Goal: Information Seeking & Learning: Learn about a topic

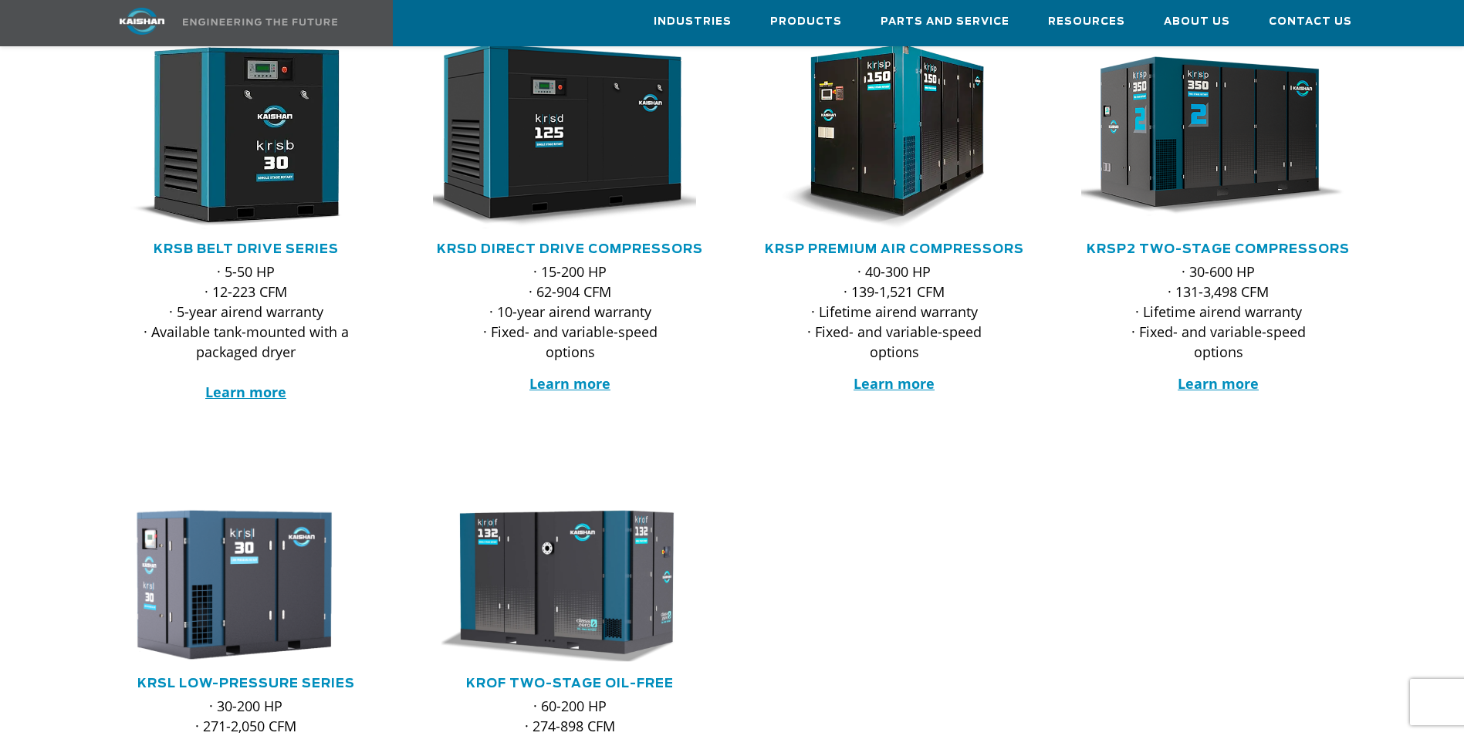
scroll to position [309, 0]
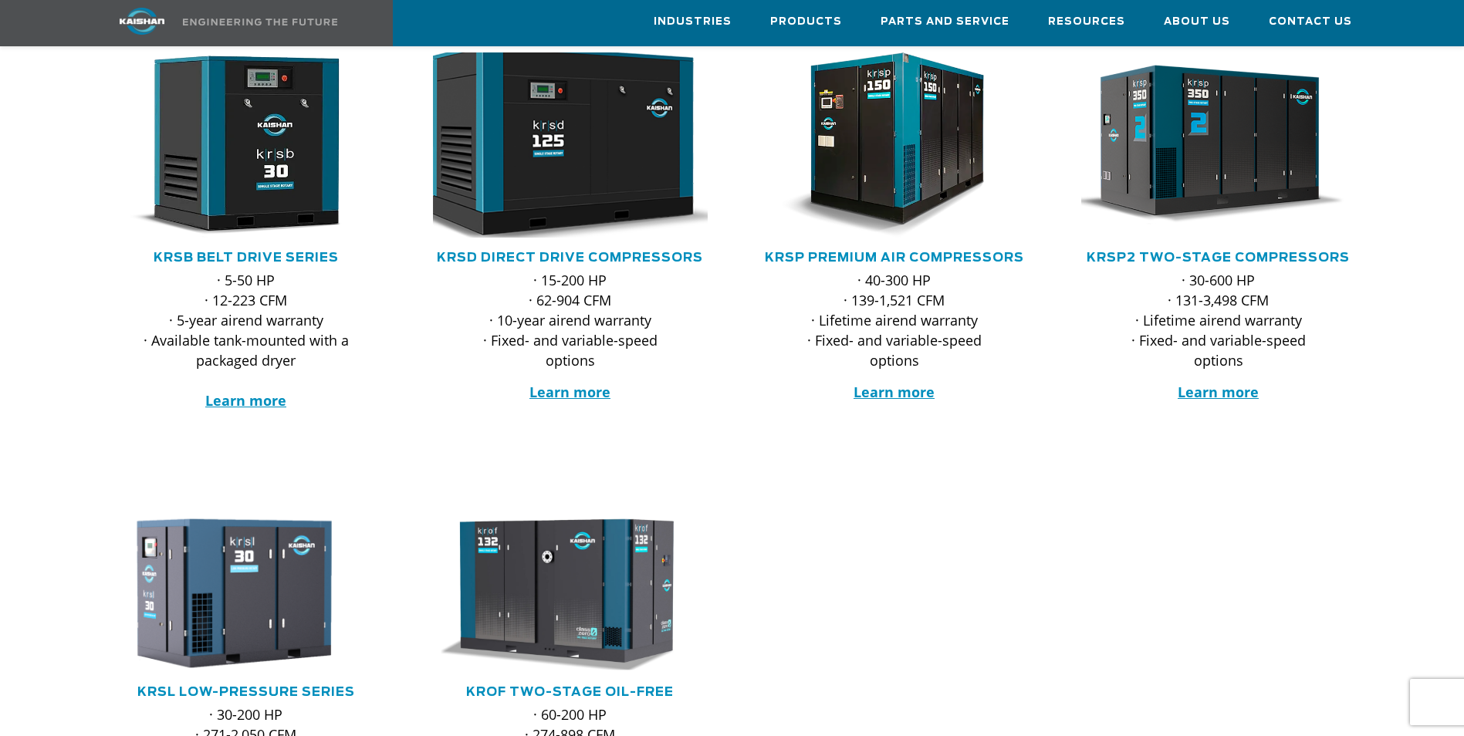
click at [627, 169] on img at bounding box center [559, 145] width 303 height 204
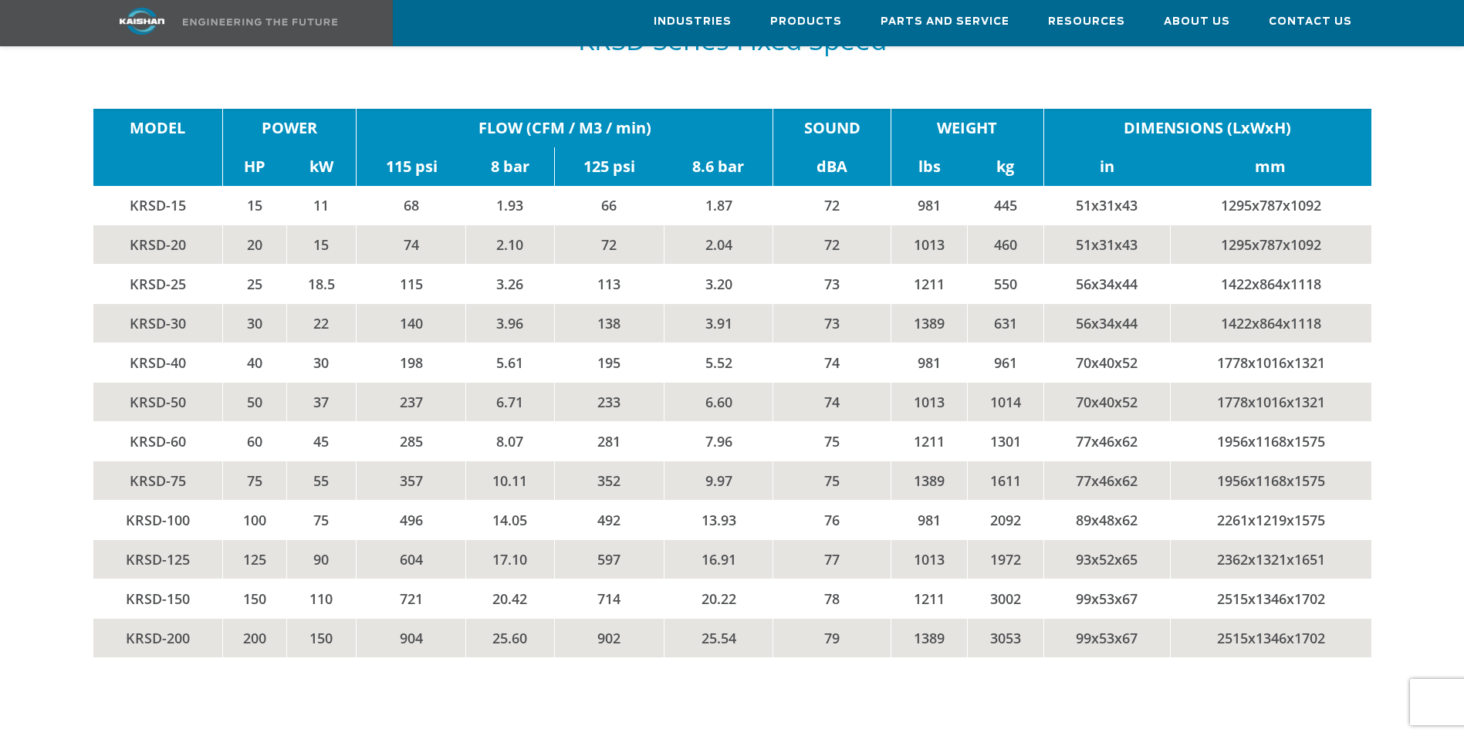
scroll to position [2625, 0]
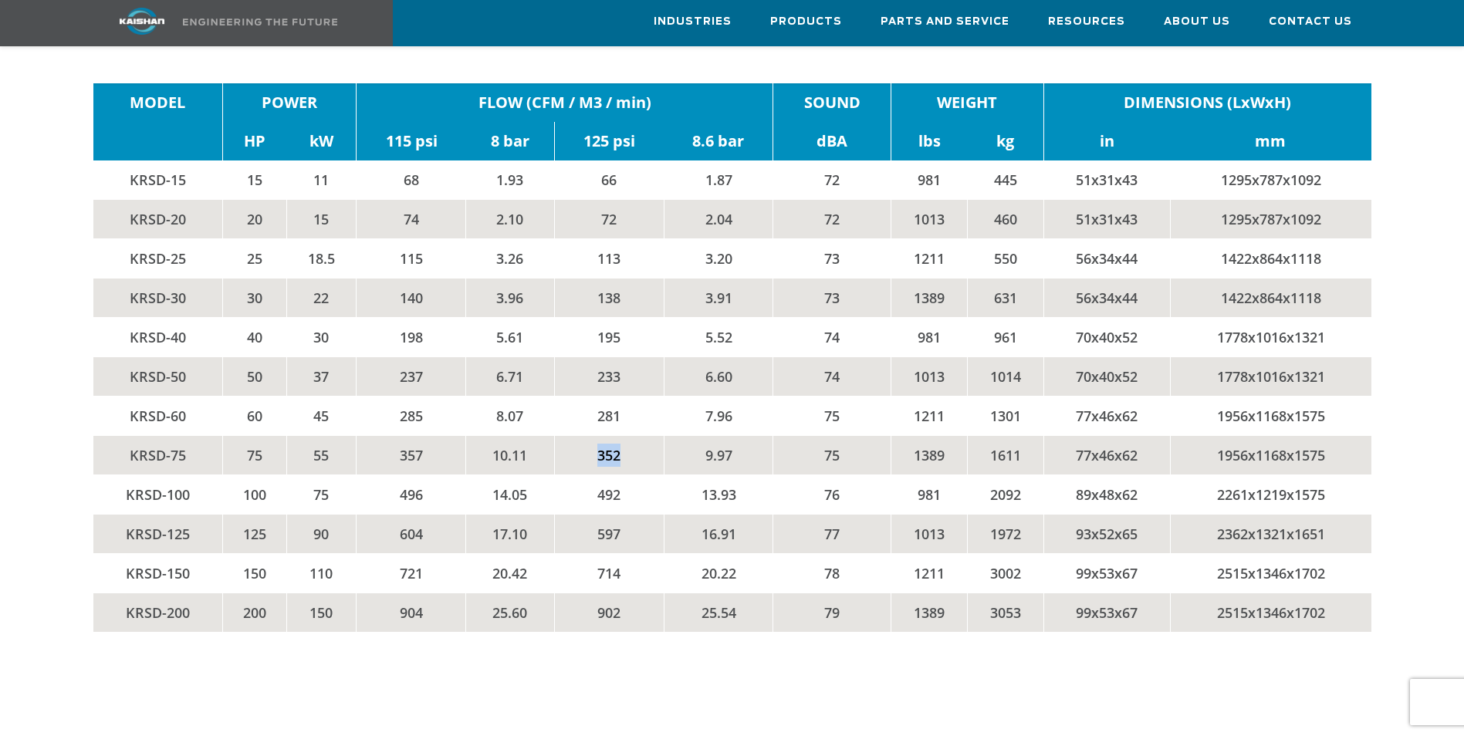
drag, startPoint x: 623, startPoint y: 432, endPoint x: 592, endPoint y: 436, distance: 31.1
click at [592, 436] on td "352" at bounding box center [609, 455] width 110 height 39
click at [422, 476] on td "496" at bounding box center [412, 495] width 110 height 39
drag, startPoint x: 430, startPoint y: 436, endPoint x: 396, endPoint y: 434, distance: 34.0
click at [396, 436] on td "357" at bounding box center [412, 455] width 110 height 39
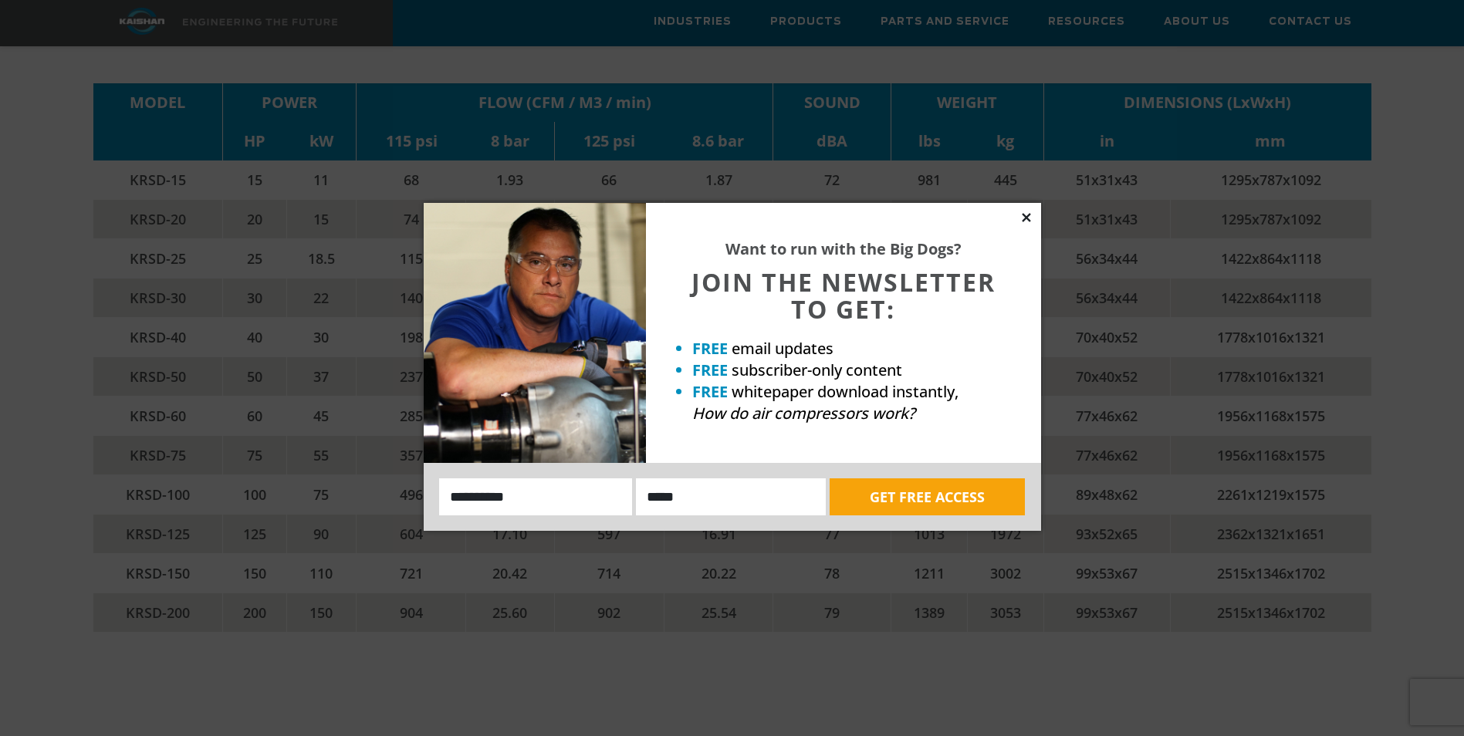
click at [1029, 217] on icon at bounding box center [1027, 218] width 14 height 14
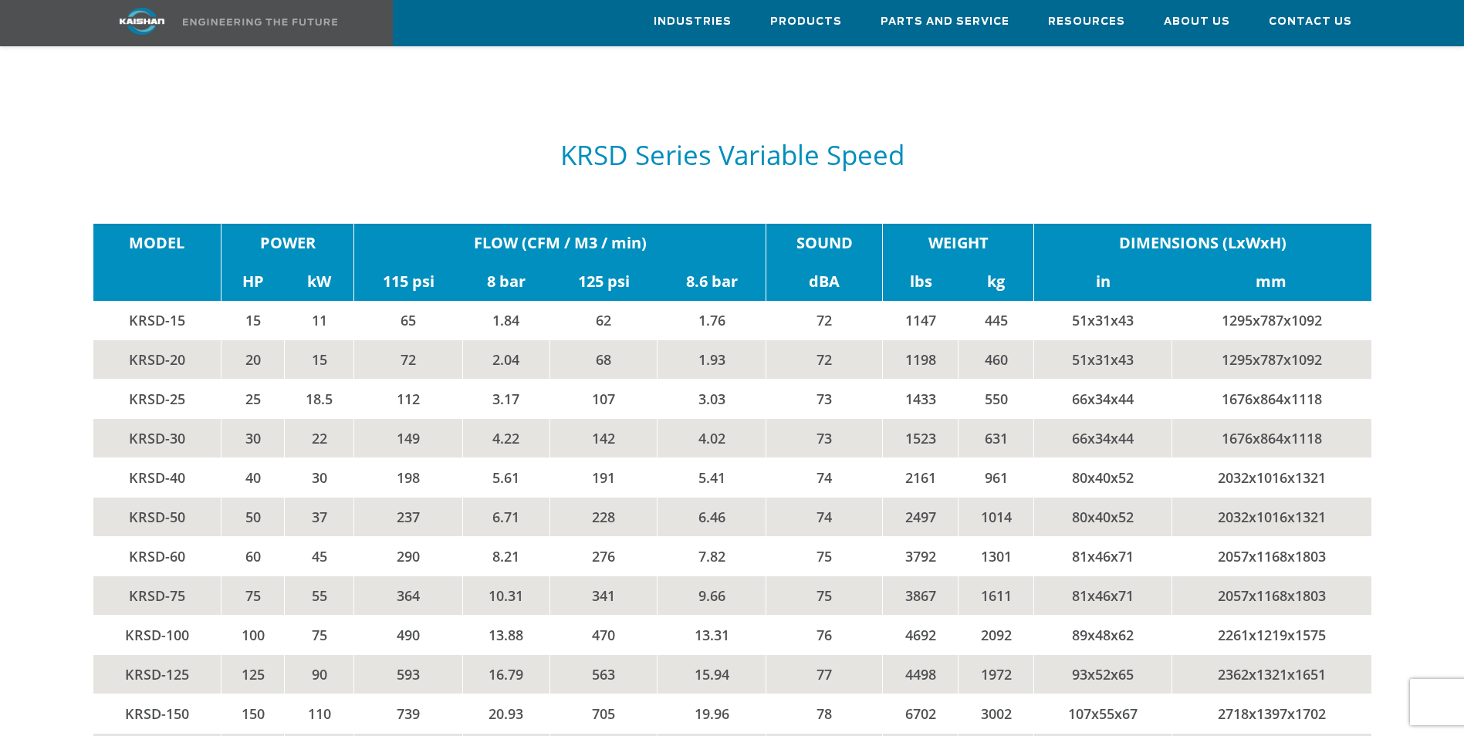
scroll to position [3088, 0]
